Goal: Task Accomplishment & Management: Manage account settings

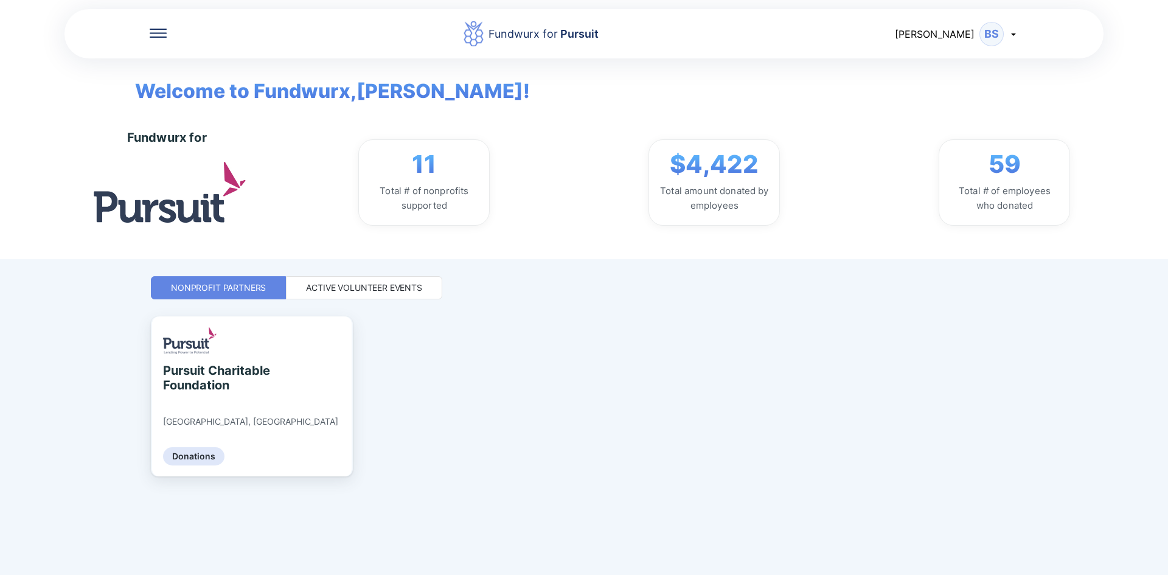
click at [1013, 30] on icon at bounding box center [1014, 34] width 10 height 10
click at [972, 60] on div "My profile" at bounding box center [961, 65] width 113 height 32
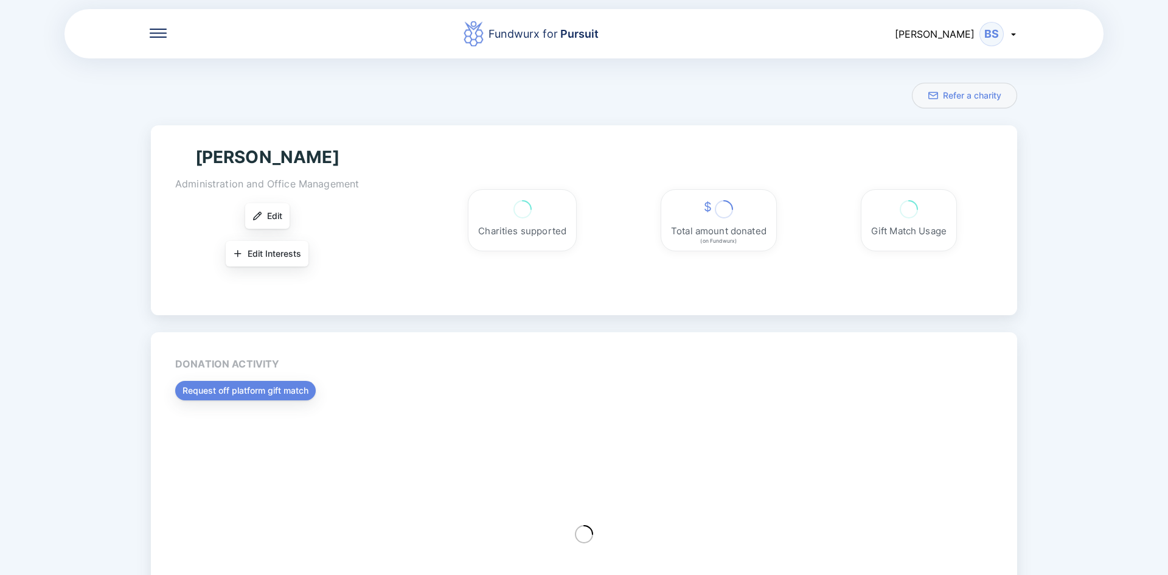
scroll to position [83, 0]
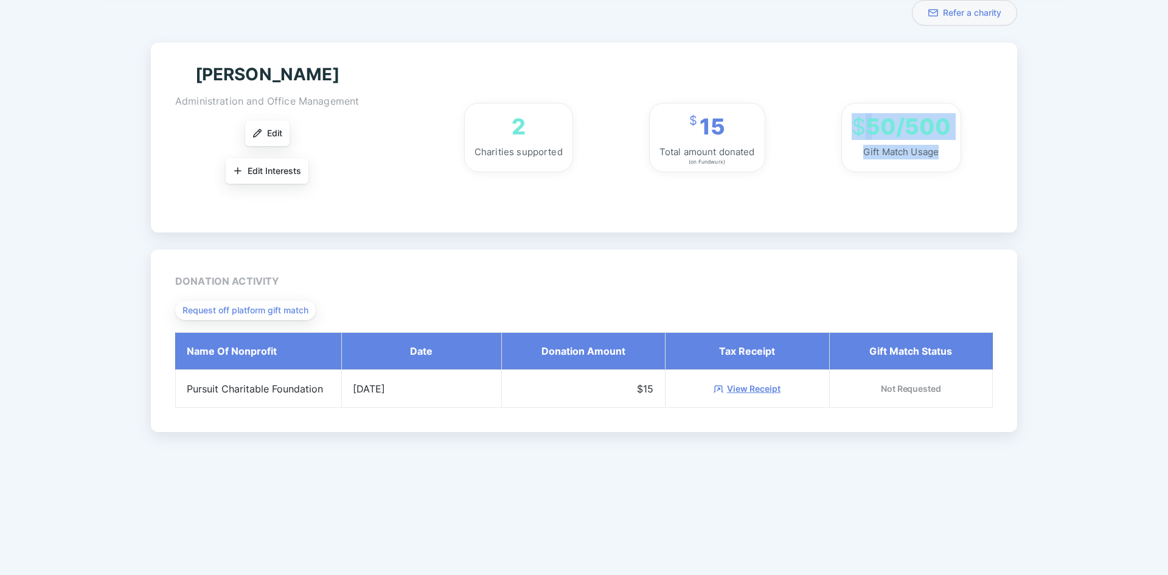
drag, startPoint x: 945, startPoint y: 150, endPoint x: 855, endPoint y: 124, distance: 93.9
click at [855, 124] on div "$ 50/500 Gift Match Usage" at bounding box center [901, 137] width 120 height 69
click at [855, 124] on span "$" at bounding box center [859, 126] width 14 height 27
drag, startPoint x: 939, startPoint y: 154, endPoint x: 854, endPoint y: 105, distance: 98.1
click at [854, 105] on div "$ 50/500 Gift Match Usage" at bounding box center [901, 137] width 120 height 69
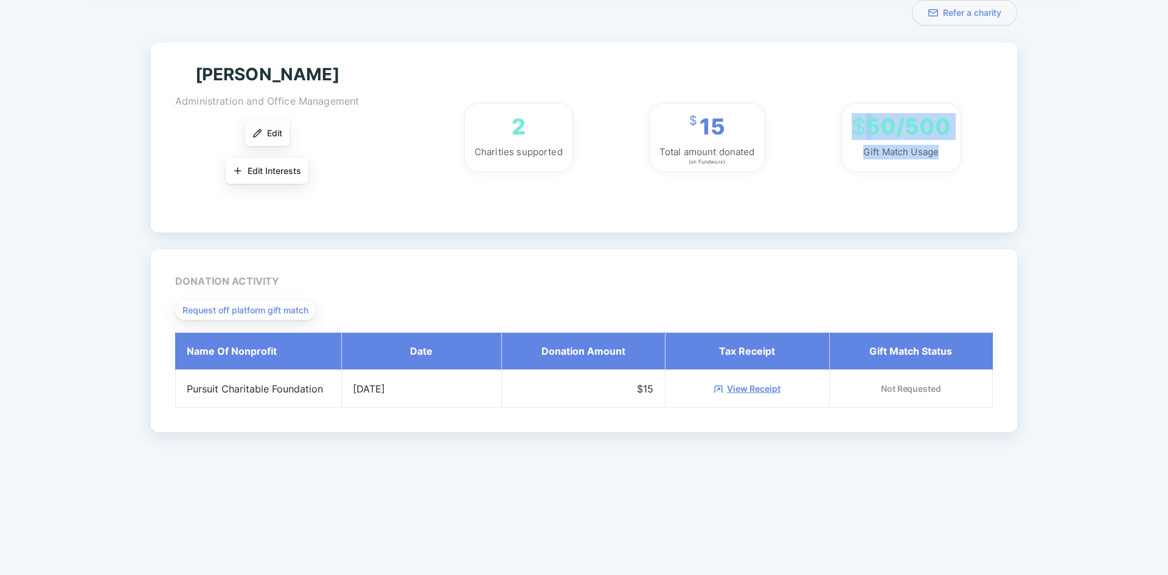
click at [841, 143] on div "2 Charities supported $ 15 Total amount donated (on Fundwurx) $ 50/500 Gift Mat…" at bounding box center [712, 137] width 561 height 69
click at [931, 136] on div "$ 50/500" at bounding box center [901, 126] width 99 height 27
drag, startPoint x: 858, startPoint y: 128, endPoint x: 940, endPoint y: 155, distance: 85.6
click at [940, 155] on div "$ 50/500 Gift Match Usage" at bounding box center [901, 137] width 120 height 69
click at [942, 151] on div "$ 50/500 Gift Match Usage" at bounding box center [901, 137] width 120 height 69
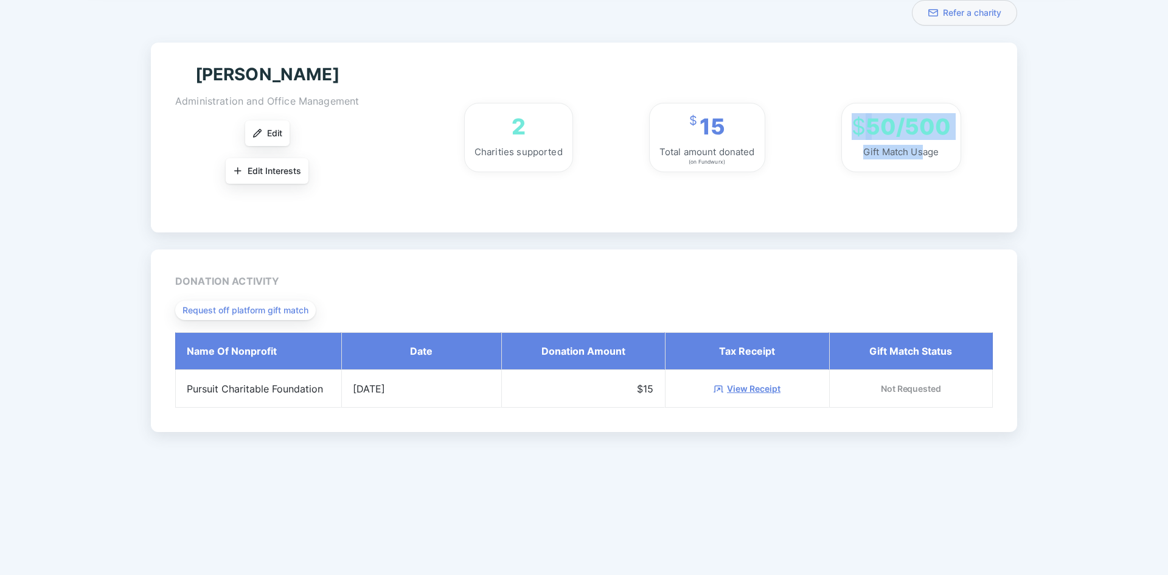
drag, startPoint x: 942, startPoint y: 151, endPoint x: 918, endPoint y: 150, distance: 24.4
click at [921, 151] on div "$ 50/500 Gift Match Usage" at bounding box center [901, 137] width 120 height 69
click at [918, 150] on div "Gift Match Usage" at bounding box center [900, 152] width 75 height 15
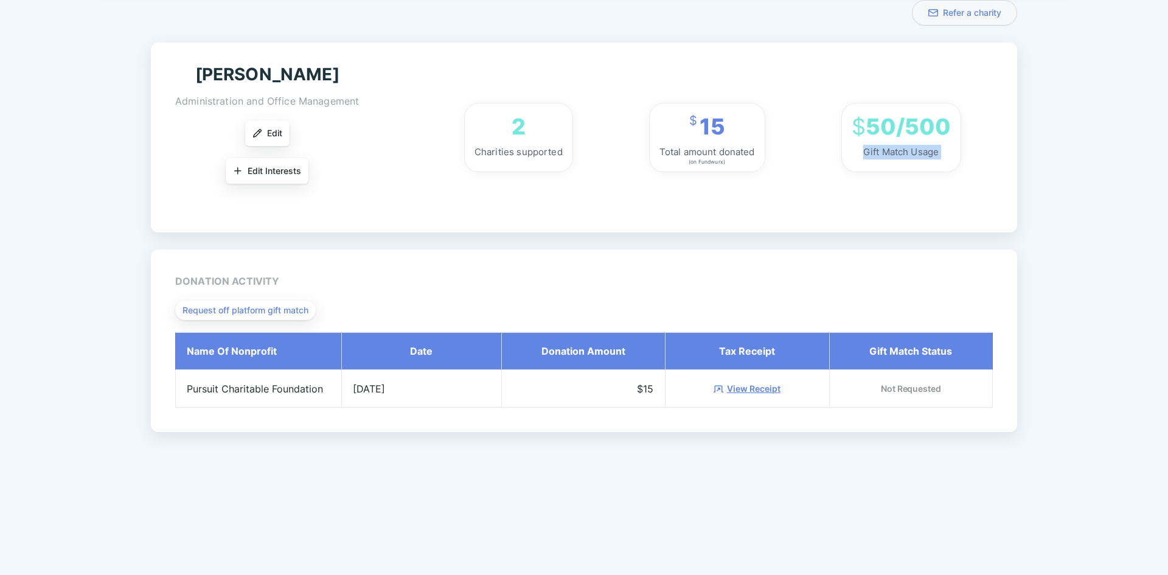
click at [918, 150] on div "Gift Match Usage" at bounding box center [900, 152] width 75 height 15
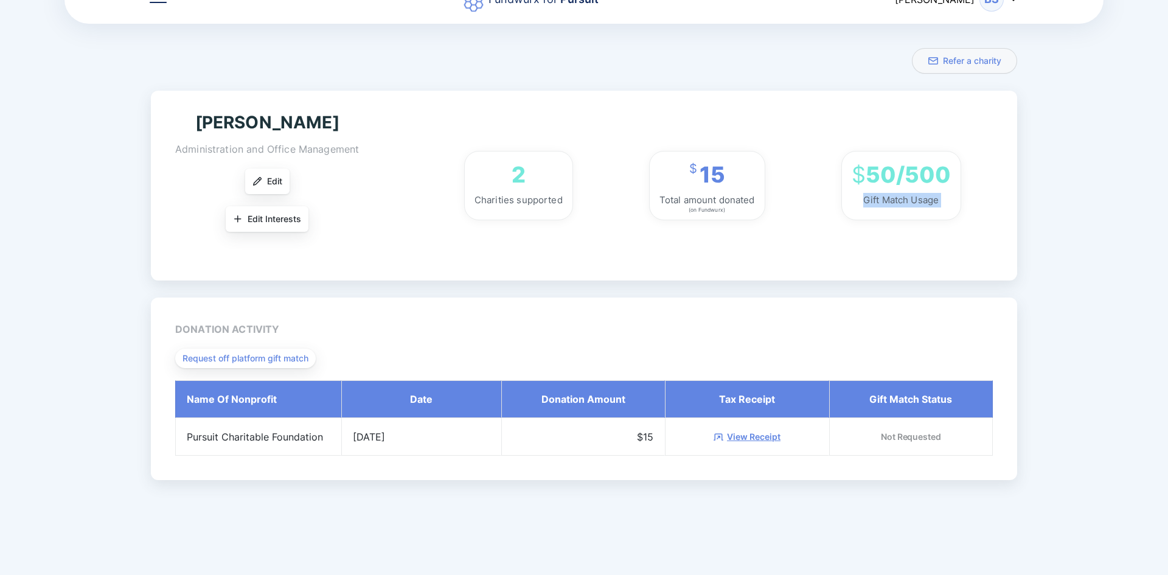
scroll to position [0, 0]
